Goal: Navigation & Orientation: Find specific page/section

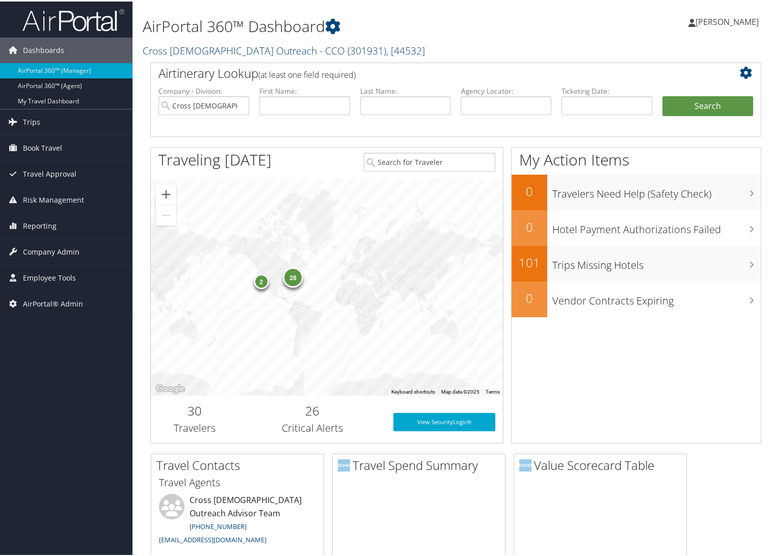
click at [200, 51] on link "Cross [DEMOGRAPHIC_DATA] Outreach - CCO ( 301931 ) , [ 44532 ]" at bounding box center [284, 49] width 282 height 14
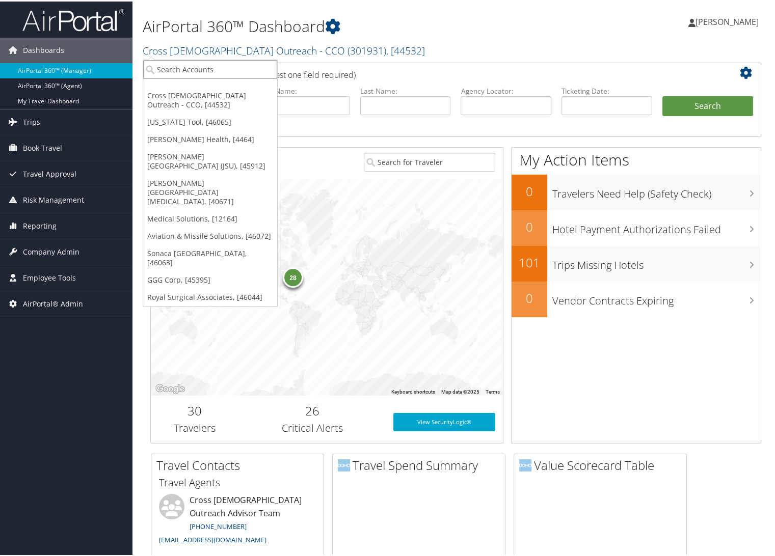
click at [209, 69] on input "search" at bounding box center [210, 68] width 134 height 19
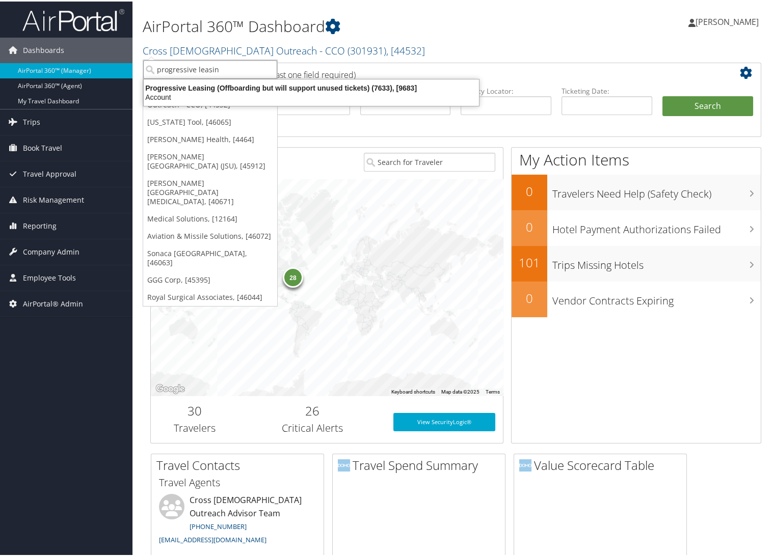
type input "progressive leasing"
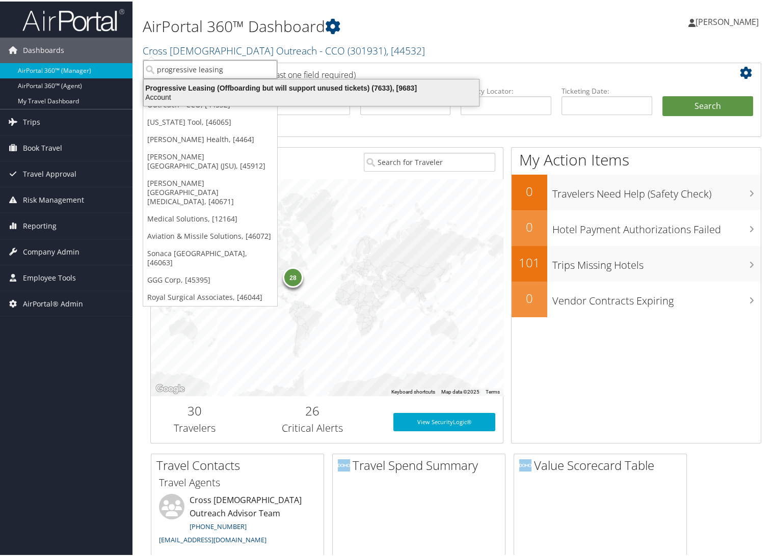
click at [247, 85] on div "Progressive Leasing (Offboarding but will support unused tickets) (7633), [9683]" at bounding box center [311, 86] width 347 height 9
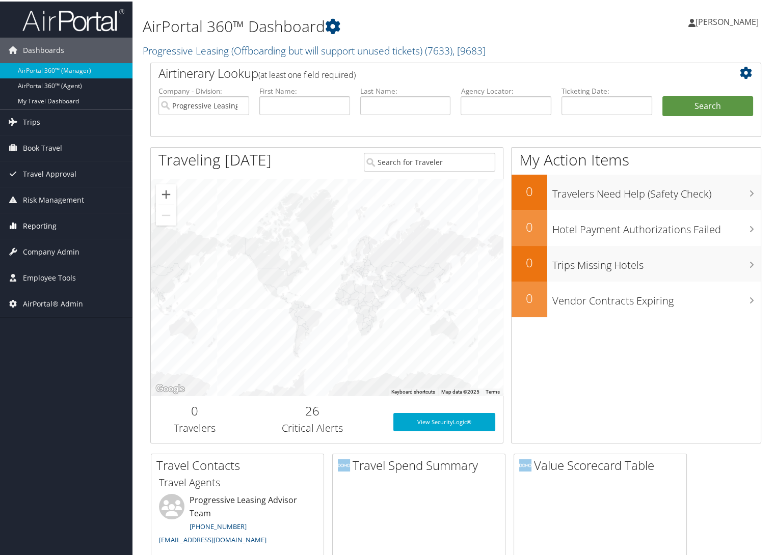
click at [46, 224] on span "Reporting" at bounding box center [40, 224] width 34 height 25
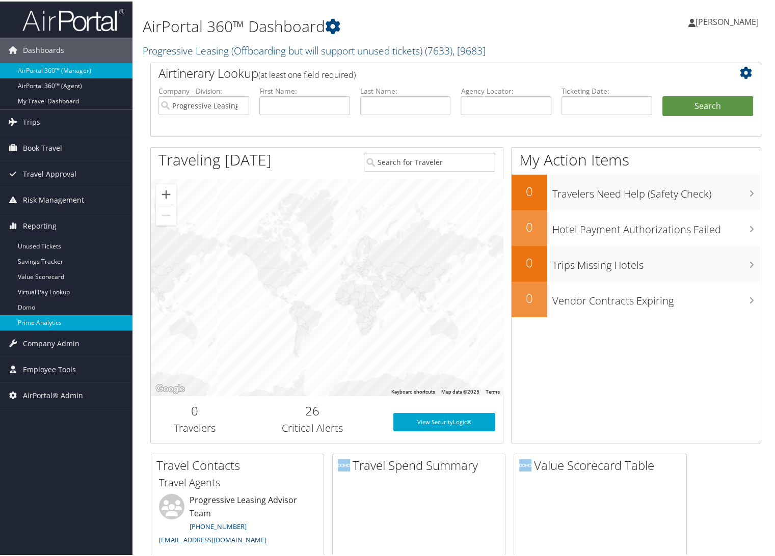
click at [33, 323] on link "Prime Analytics" at bounding box center [66, 321] width 132 height 15
click at [31, 116] on span "Trips" at bounding box center [31, 120] width 17 height 25
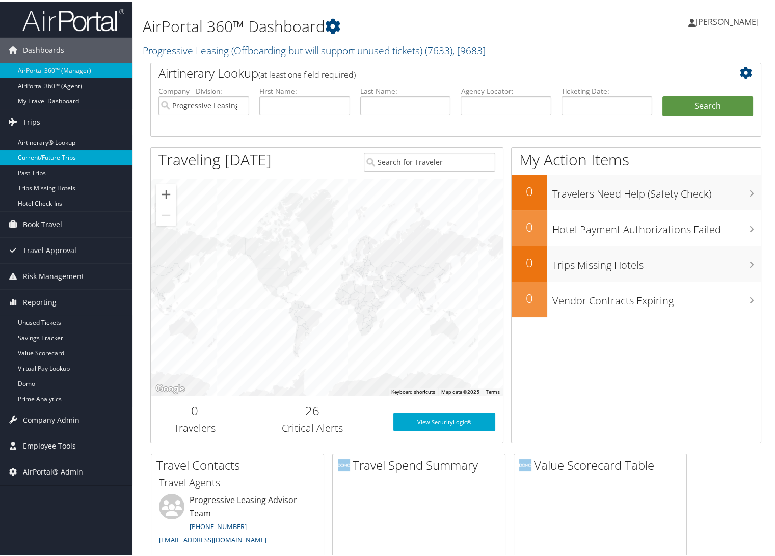
click at [35, 155] on link "Current/Future Trips" at bounding box center [66, 156] width 132 height 15
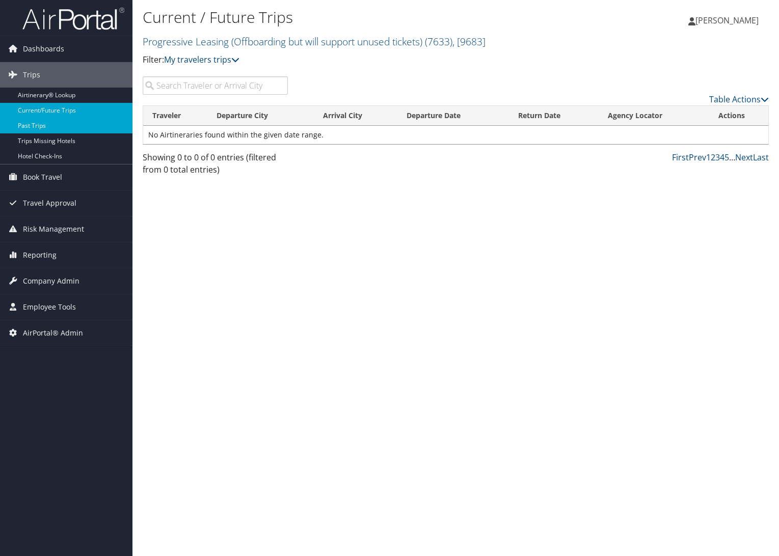
click at [21, 122] on link "Past Trips" at bounding box center [66, 125] width 132 height 15
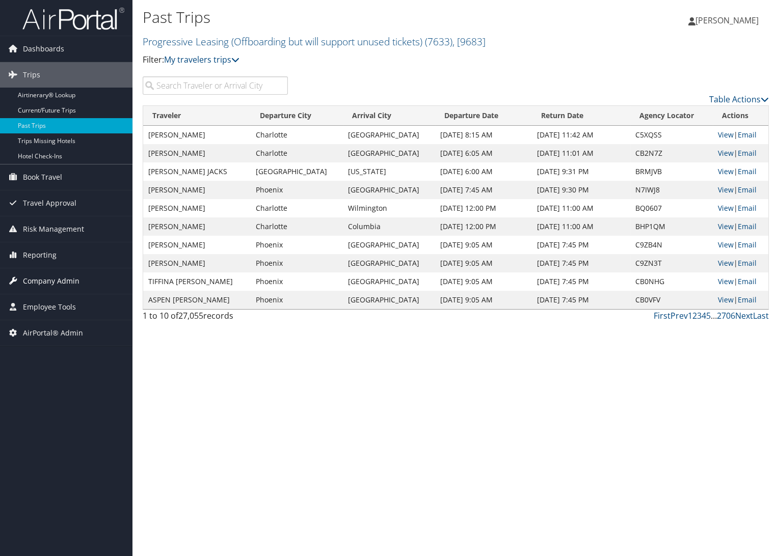
click at [37, 277] on span "Company Admin" at bounding box center [51, 280] width 57 height 25
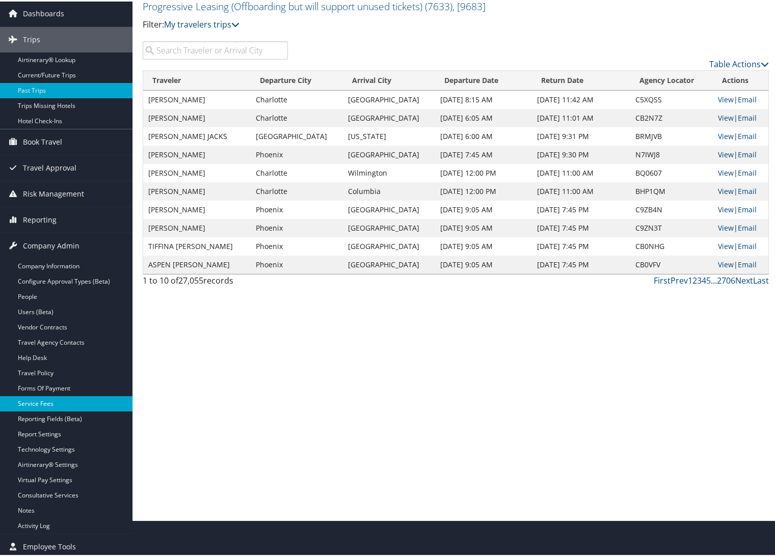
scroll to position [57, 0]
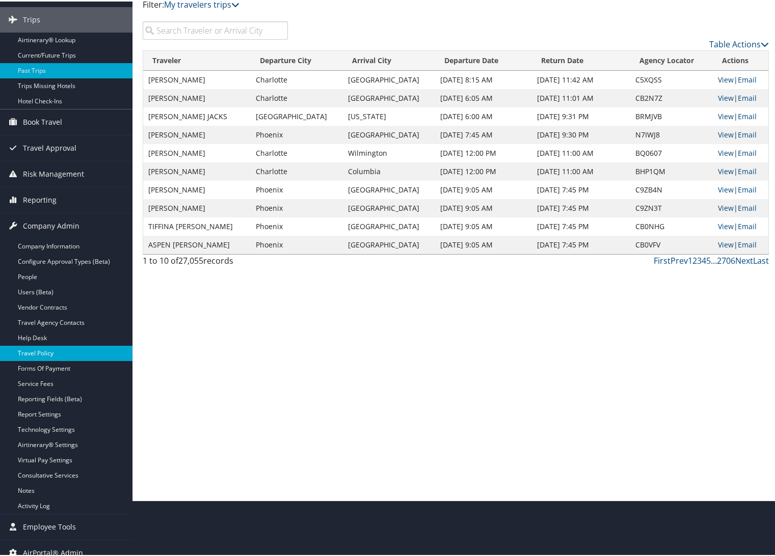
click at [33, 352] on link "Travel Policy" at bounding box center [66, 351] width 132 height 15
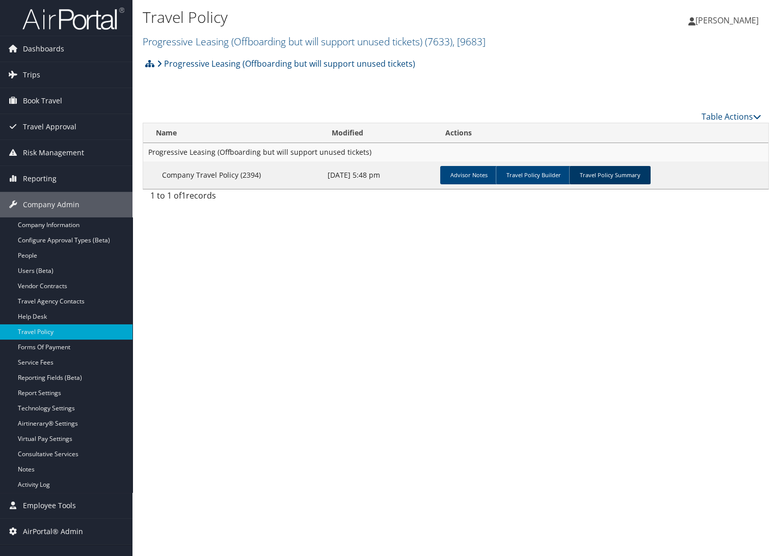
click at [611, 173] on link "Travel Policy Summary" at bounding box center [610, 175] width 82 height 18
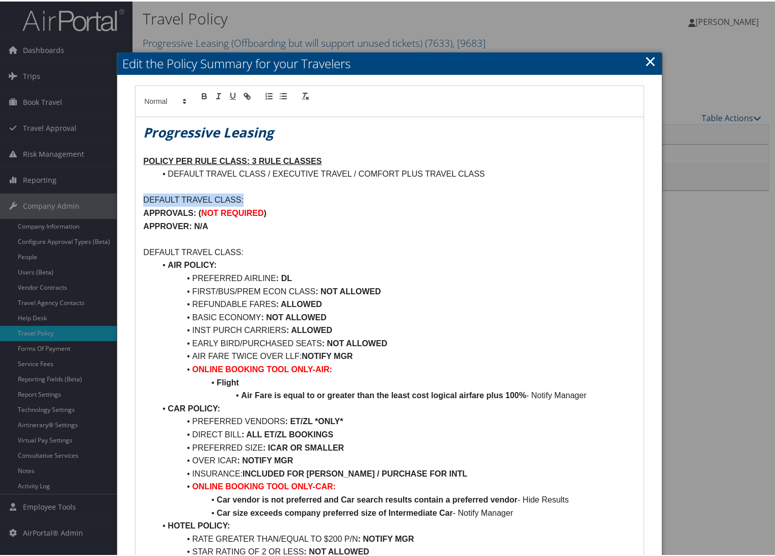
drag, startPoint x: 244, startPoint y: 198, endPoint x: 134, endPoint y: 199, distance: 109.5
copy p "DEFAULT TRAVEL CLASS:"
click at [350, 245] on p "DEFAULT TRAVEL CLASS:" at bounding box center [389, 251] width 492 height 13
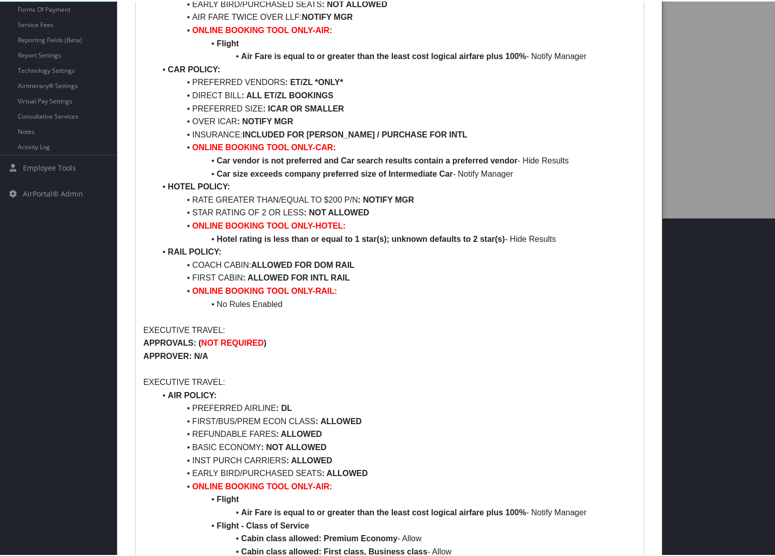
scroll to position [226, 0]
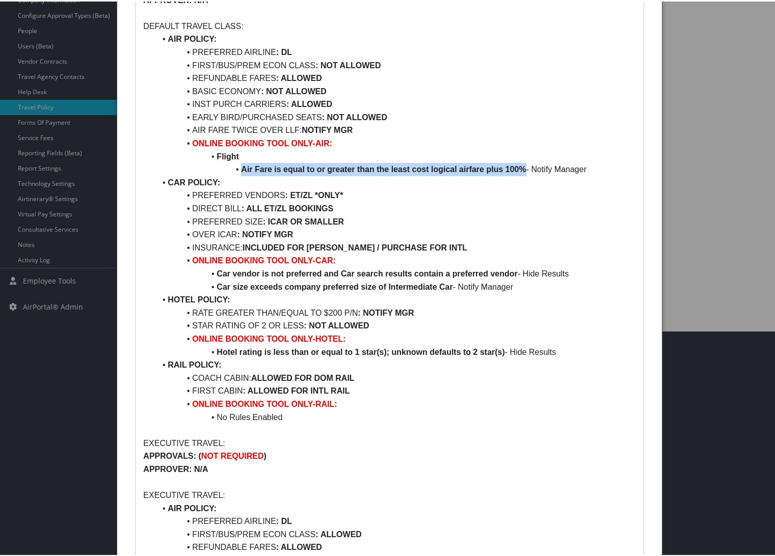
drag, startPoint x: 241, startPoint y: 167, endPoint x: 523, endPoint y: 169, distance: 282.2
click at [523, 169] on strong "Air Fare is equal to or greater than the least cost logical airfare plus 100%" at bounding box center [383, 168] width 285 height 9
copy strong "Air Fare is equal to or greater than the least cost logical airfare plus 100%"
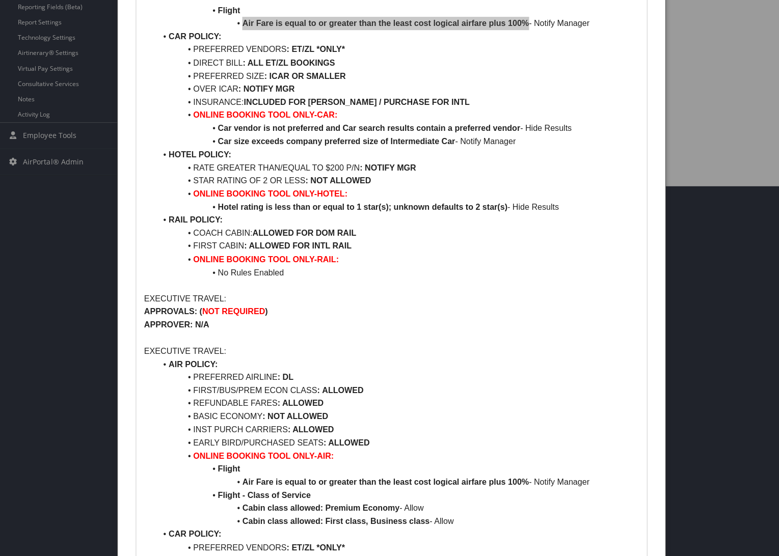
scroll to position [0, 0]
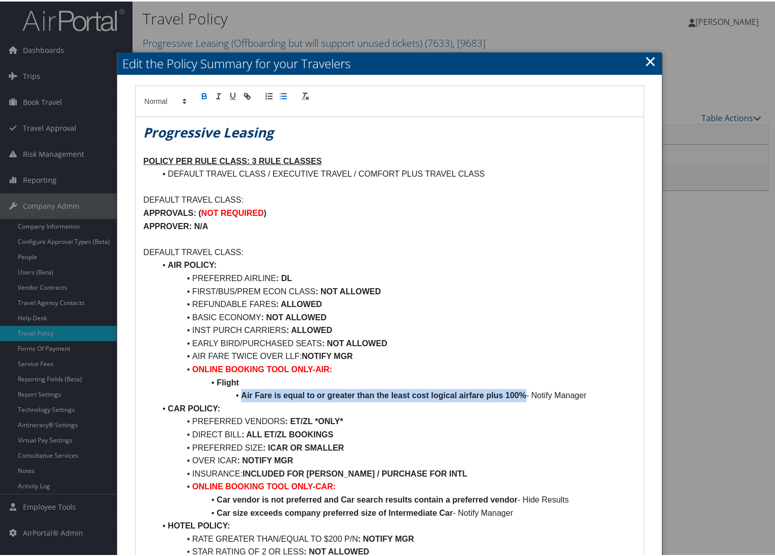
click at [646, 65] on link "×" at bounding box center [650, 59] width 12 height 20
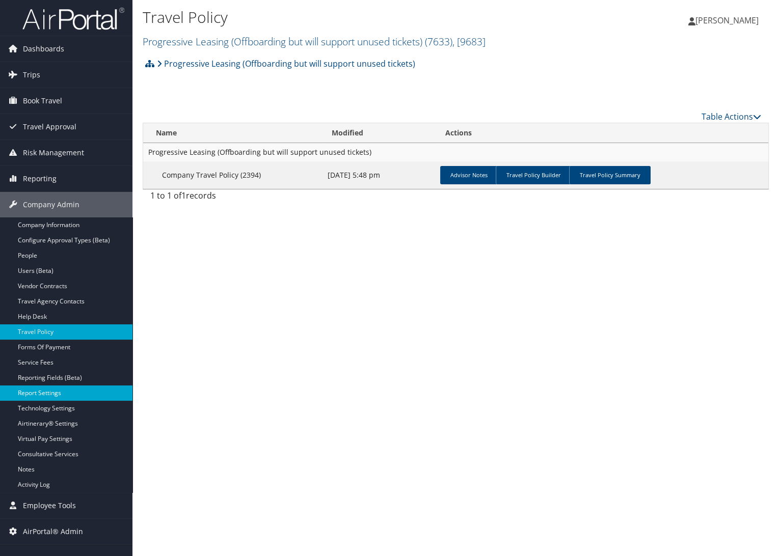
click at [49, 396] on link "Report Settings" at bounding box center [66, 393] width 132 height 15
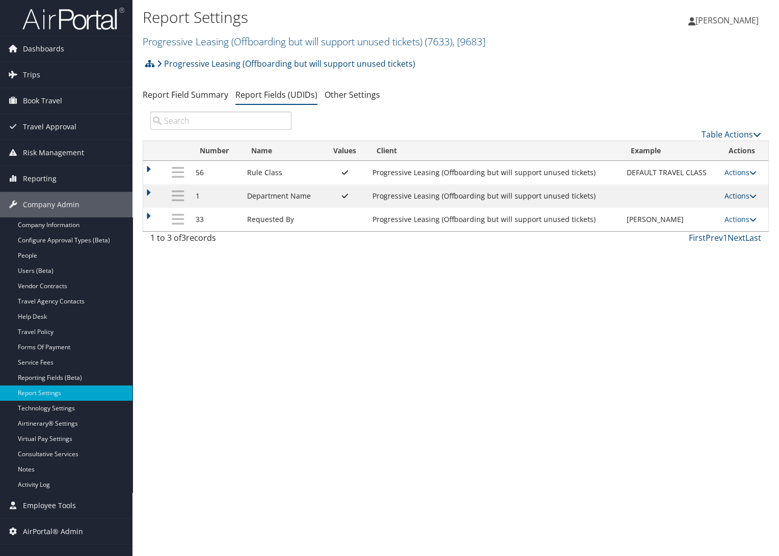
click at [737, 196] on link "Actions" at bounding box center [740, 196] width 32 height 10
click at [733, 210] on link "Update Report Field Values" at bounding box center [701, 211] width 110 height 17
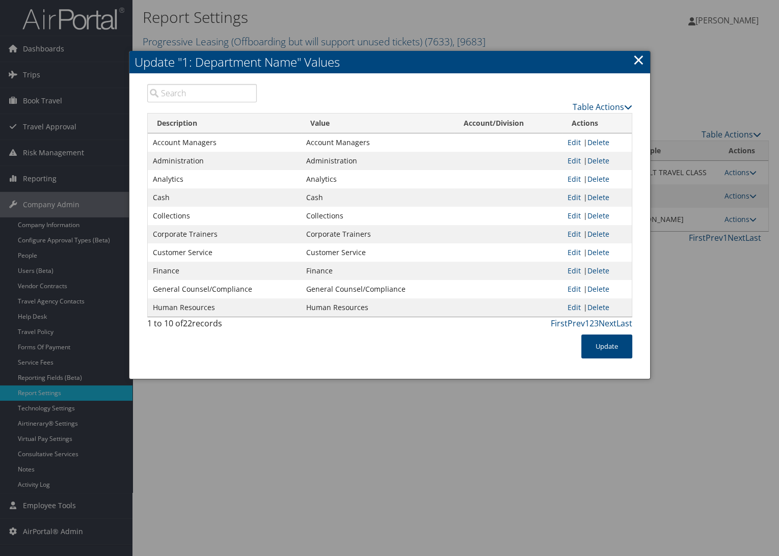
click at [634, 58] on link "×" at bounding box center [639, 59] width 12 height 20
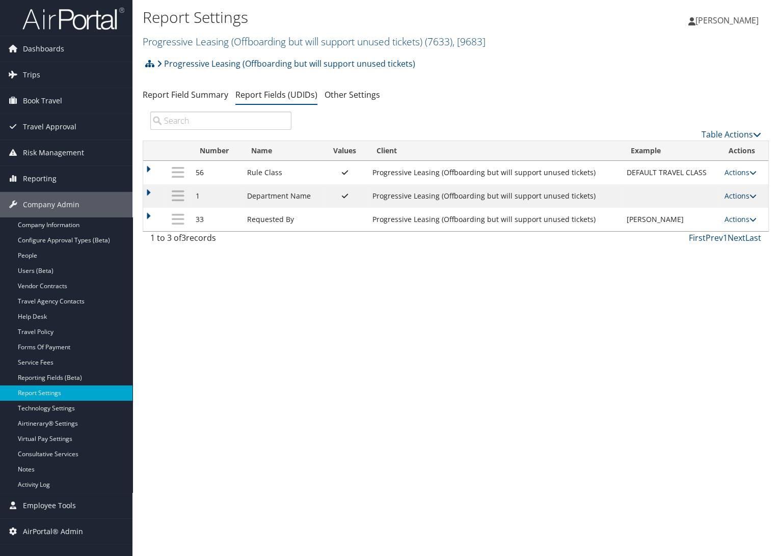
click at [741, 200] on link "Actions" at bounding box center [740, 196] width 32 height 10
click at [685, 242] on link "Edit" at bounding box center [701, 246] width 110 height 17
select select "4"
select select "both"
select select "trip"
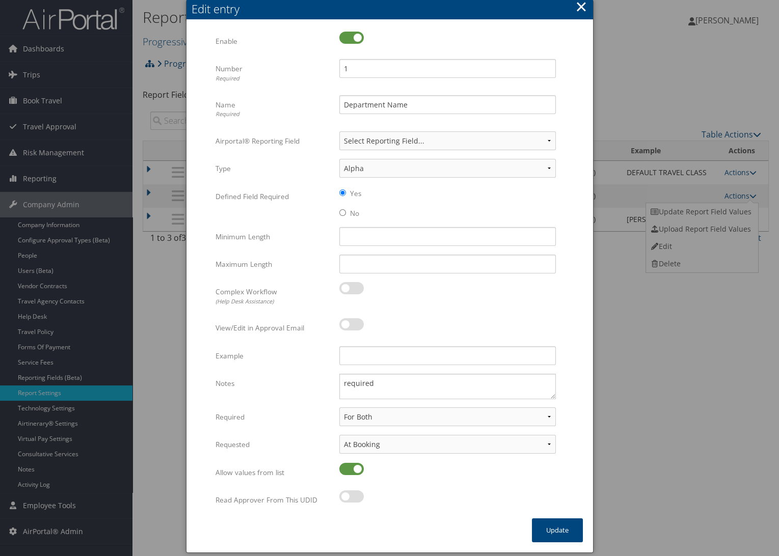
click at [583, 4] on button "×" at bounding box center [581, 6] width 12 height 20
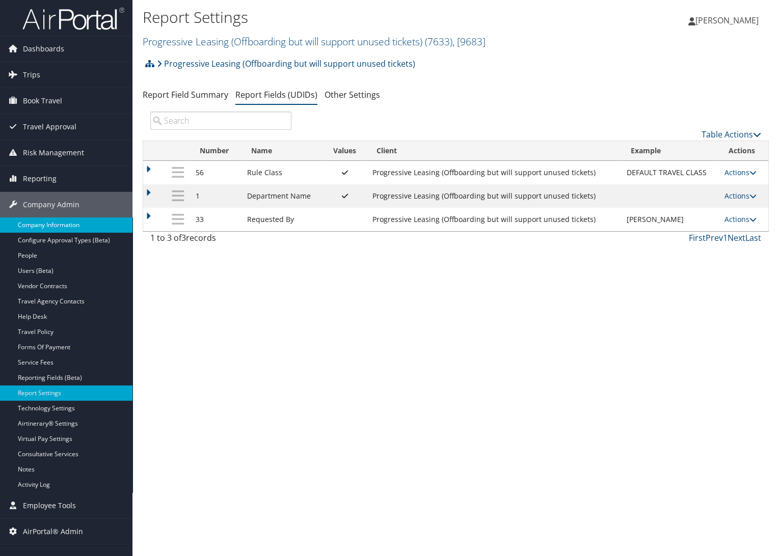
click at [71, 219] on link "Company Information" at bounding box center [66, 225] width 132 height 15
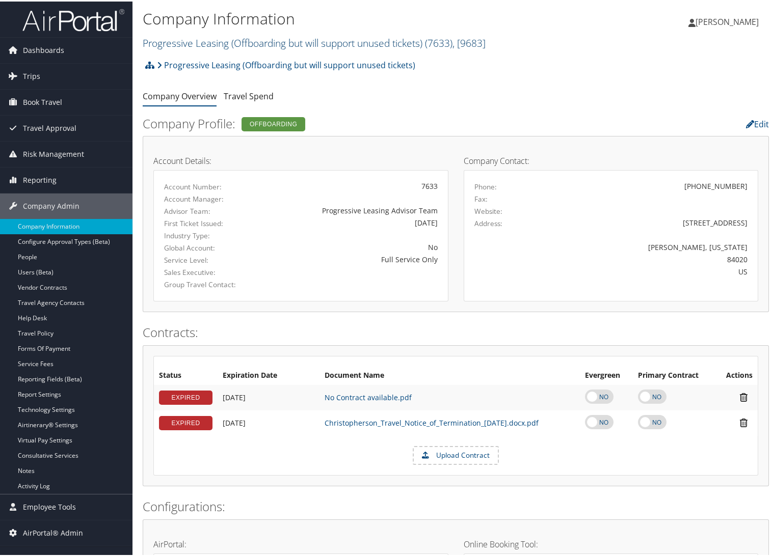
click at [174, 44] on link "Progressive Leasing (Offboarding but will support unused tickets) ( 7633 ) , [ …" at bounding box center [314, 42] width 343 height 14
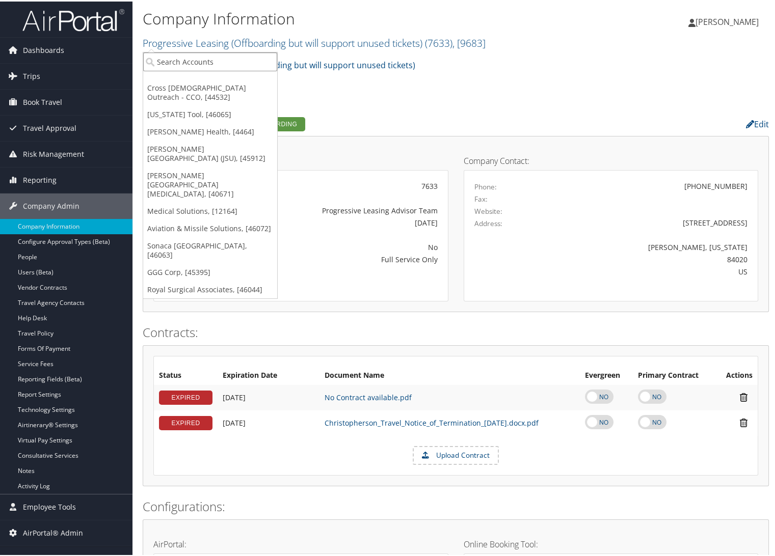
click at [174, 55] on input "search" at bounding box center [210, 60] width 134 height 19
click at [177, 169] on link "[PERSON_NAME][GEOGRAPHIC_DATA][MEDICAL_DATA], [40671]" at bounding box center [210, 184] width 134 height 36
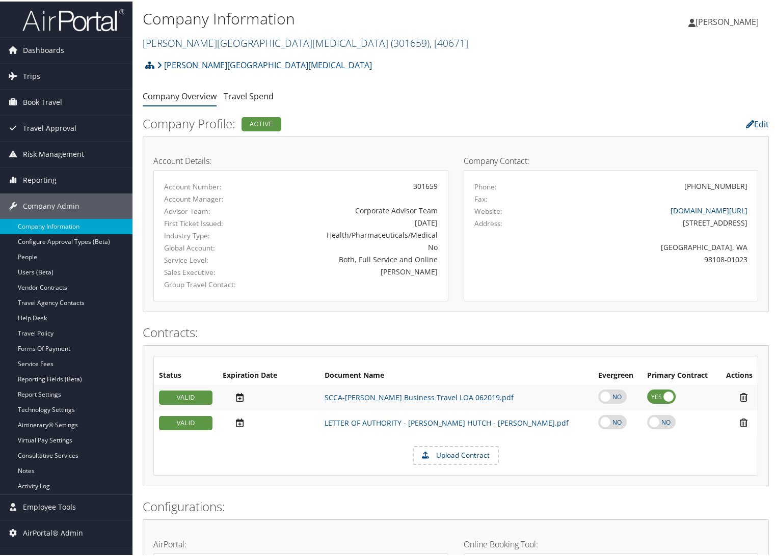
click at [200, 45] on link "[PERSON_NAME][GEOGRAPHIC_DATA][MEDICAL_DATA] ( 301659 ) , [ 40671 ]" at bounding box center [306, 42] width 326 height 14
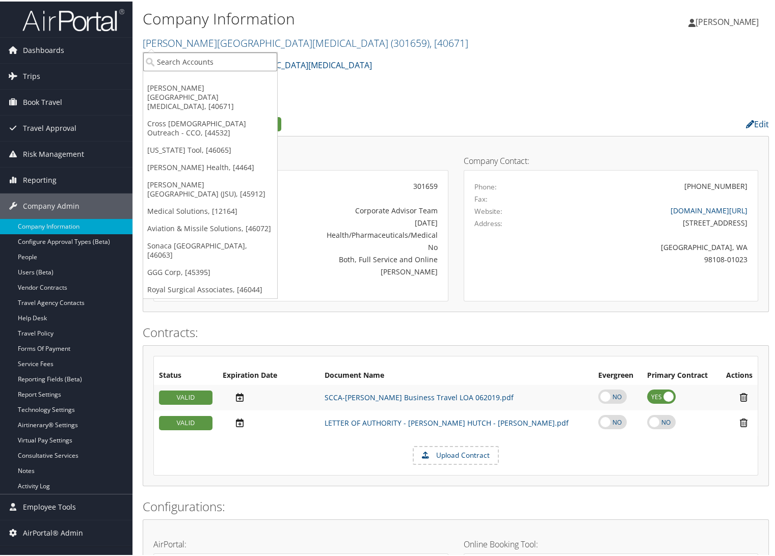
click at [198, 60] on input "search" at bounding box center [210, 60] width 134 height 19
type input "[PERSON_NAME]"
click at [219, 84] on div "Account" at bounding box center [225, 88] width 175 height 9
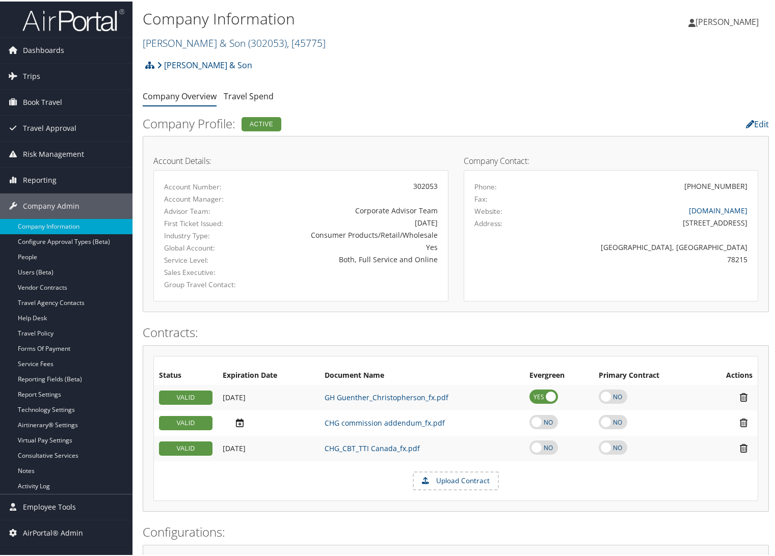
click at [180, 46] on link "CH Guenther & Son ( 302053 ) , [ 45775 ]" at bounding box center [234, 42] width 183 height 14
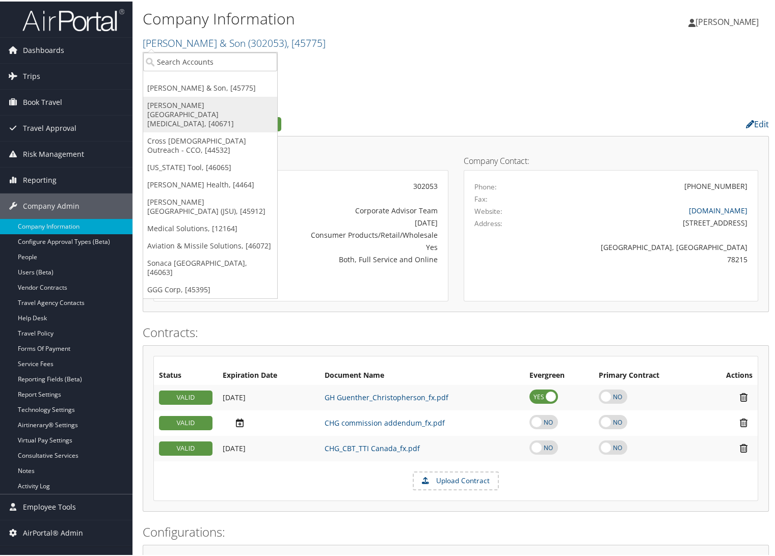
click at [177, 103] on link "[PERSON_NAME][GEOGRAPHIC_DATA][MEDICAL_DATA], [40671]" at bounding box center [210, 113] width 134 height 36
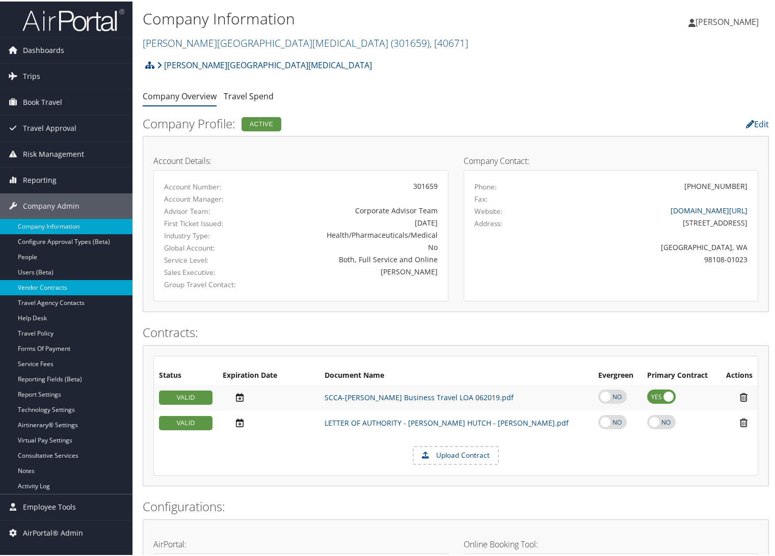
drag, startPoint x: 83, startPoint y: 289, endPoint x: 103, endPoint y: 290, distance: 20.9
click at [83, 289] on link "Vendor Contracts" at bounding box center [66, 286] width 132 height 15
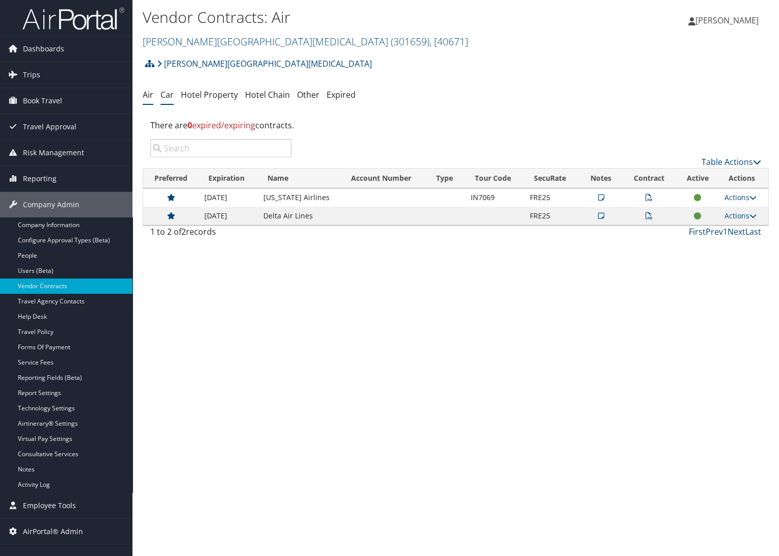
click at [170, 97] on link "Car" at bounding box center [166, 94] width 13 height 11
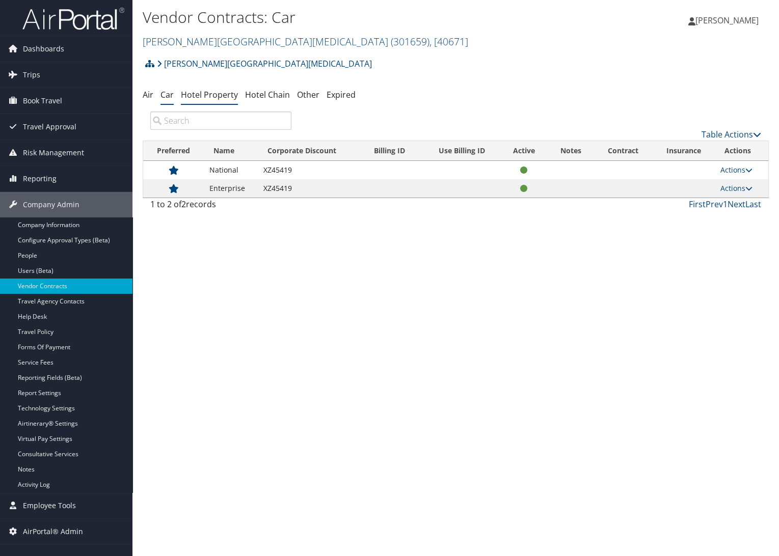
click at [209, 93] on link "Hotel Property" at bounding box center [209, 94] width 57 height 11
